Goal: Task Accomplishment & Management: Manage account settings

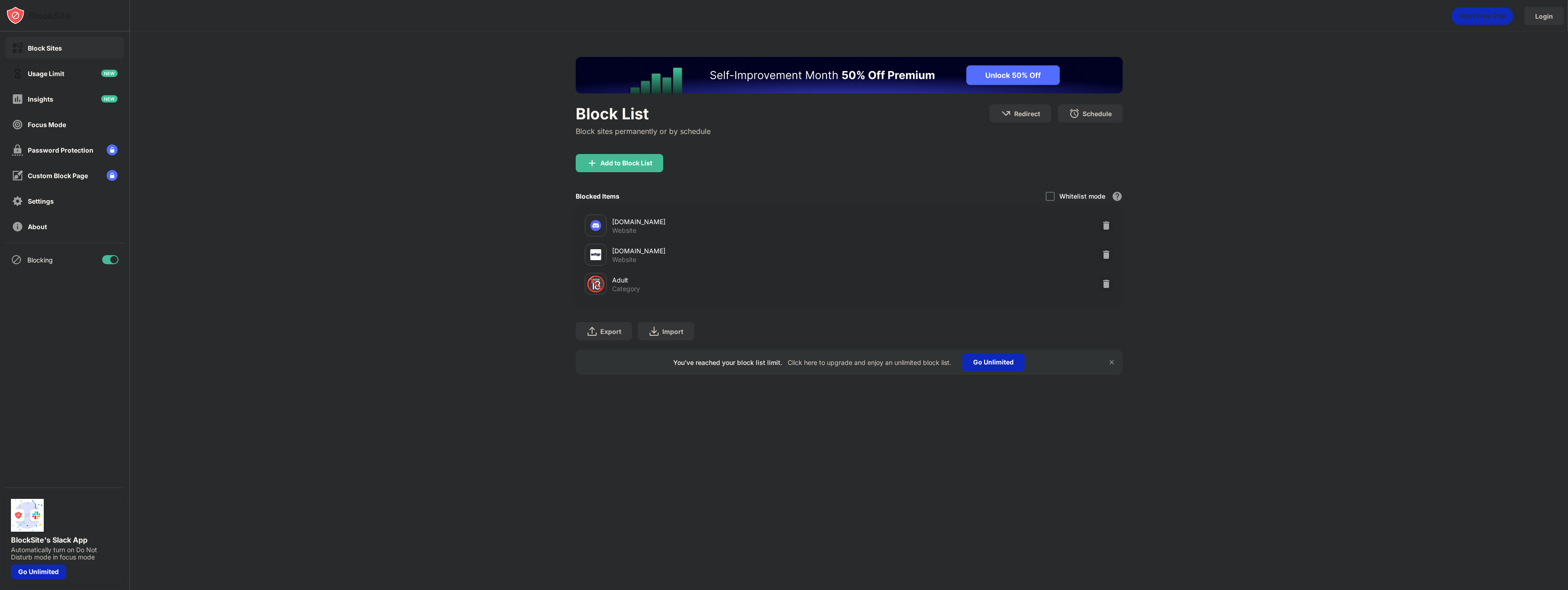
click at [1113, 364] on img at bounding box center [1111, 362] width 7 height 7
click at [93, 151] on div "Password Protection" at bounding box center [64, 150] width 119 height 22
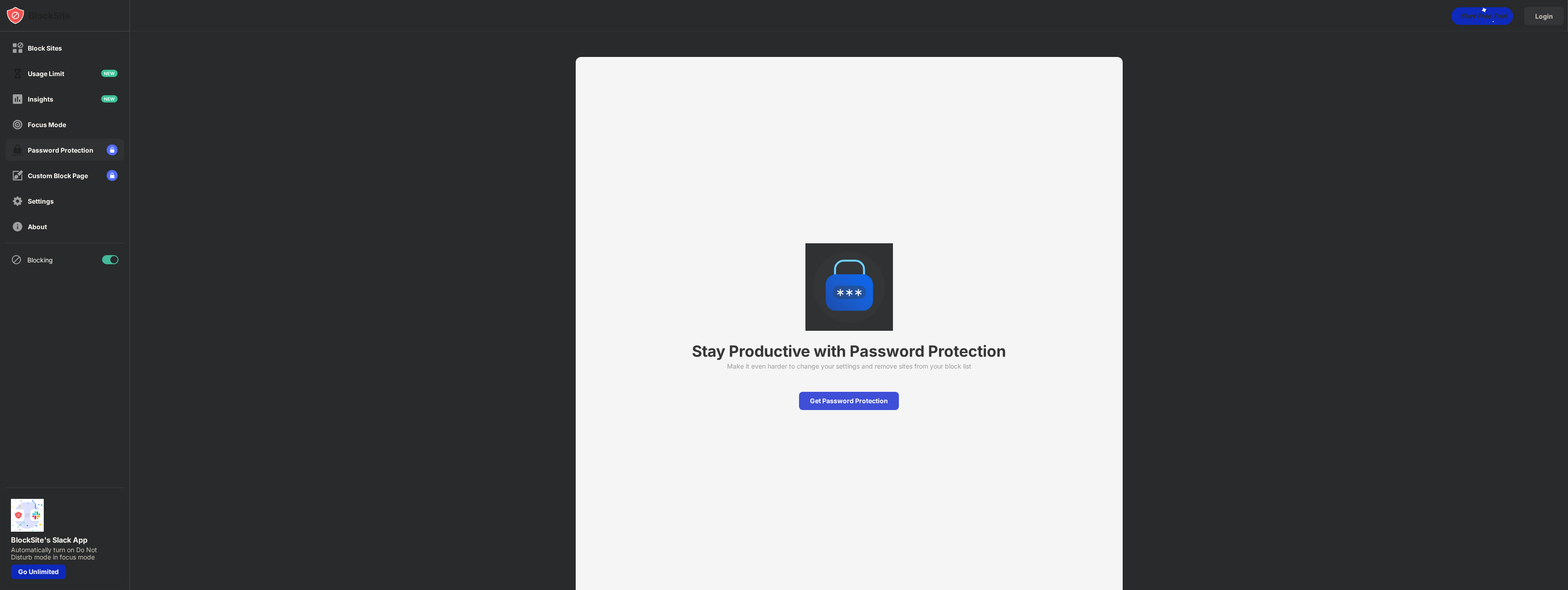
click at [824, 400] on div "Get Password Protection" at bounding box center [849, 400] width 100 height 18
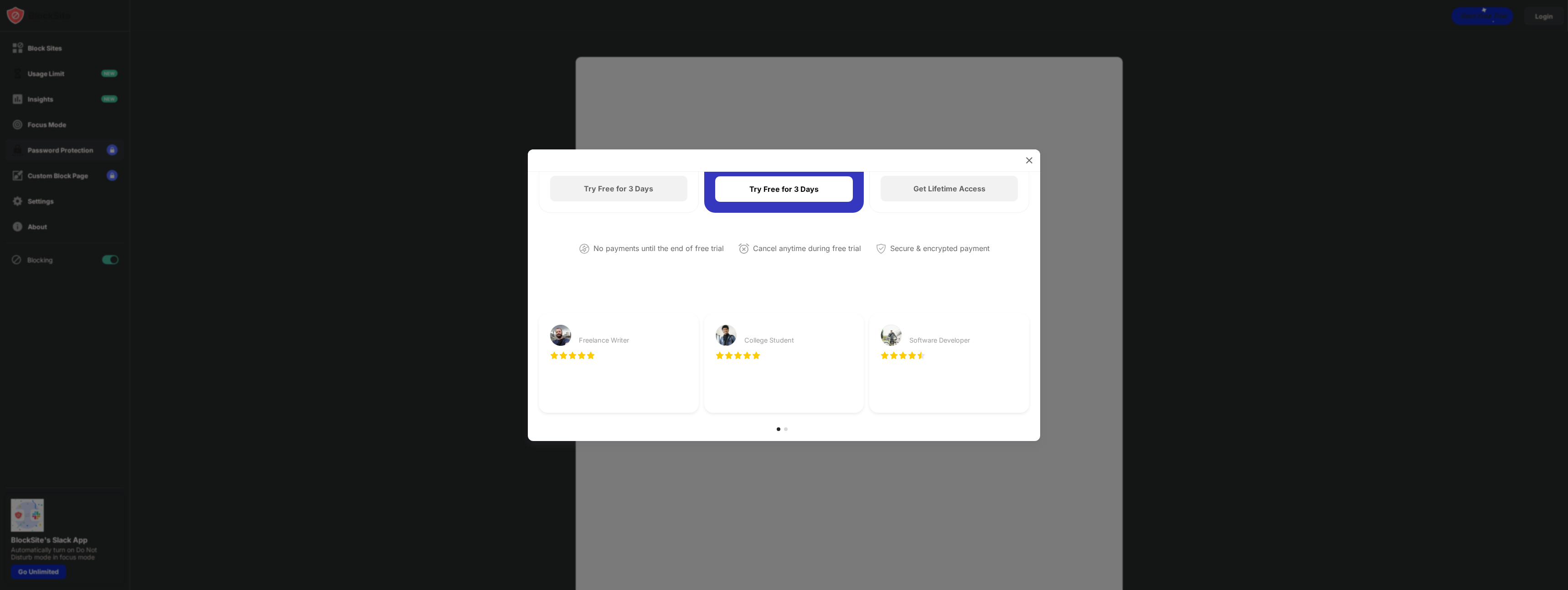
scroll to position [155, 0]
click at [1022, 157] on div at bounding box center [1029, 160] width 15 height 15
